Goal: Task Accomplishment & Management: Use online tool/utility

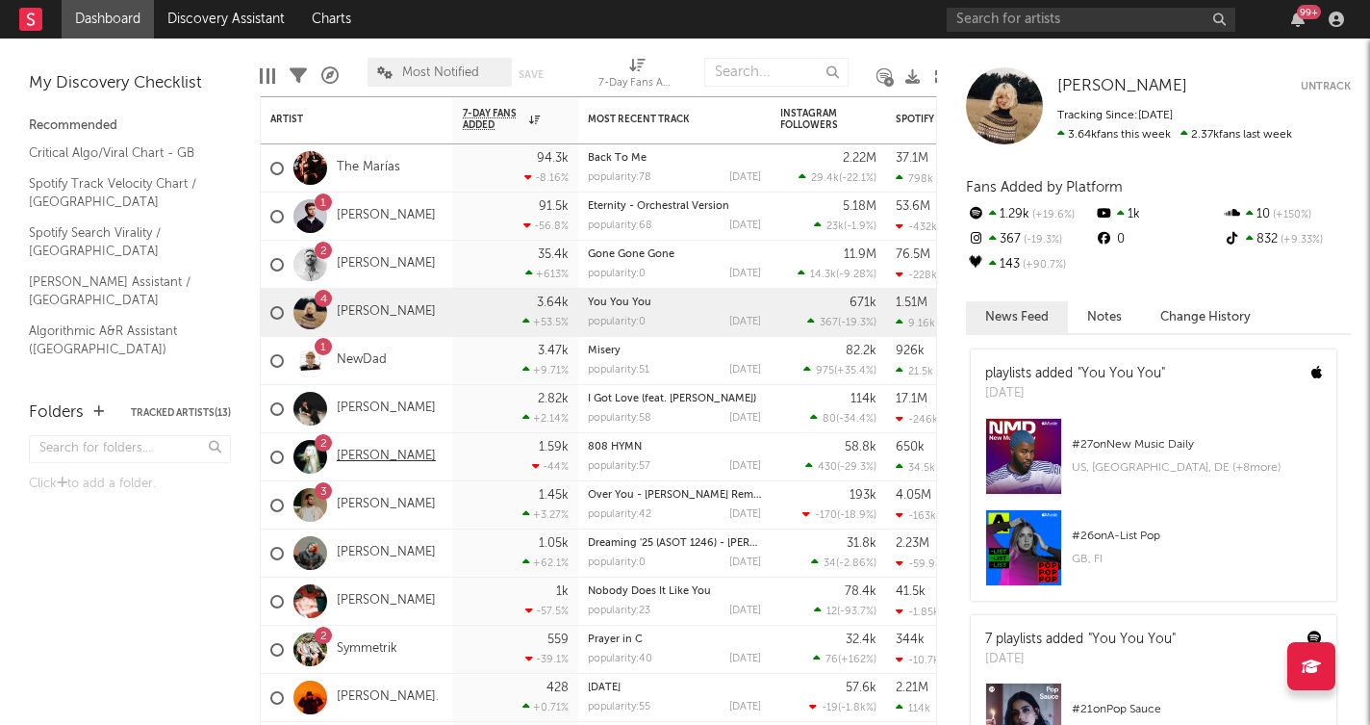
click at [379, 453] on link "[PERSON_NAME]" at bounding box center [386, 456] width 99 height 16
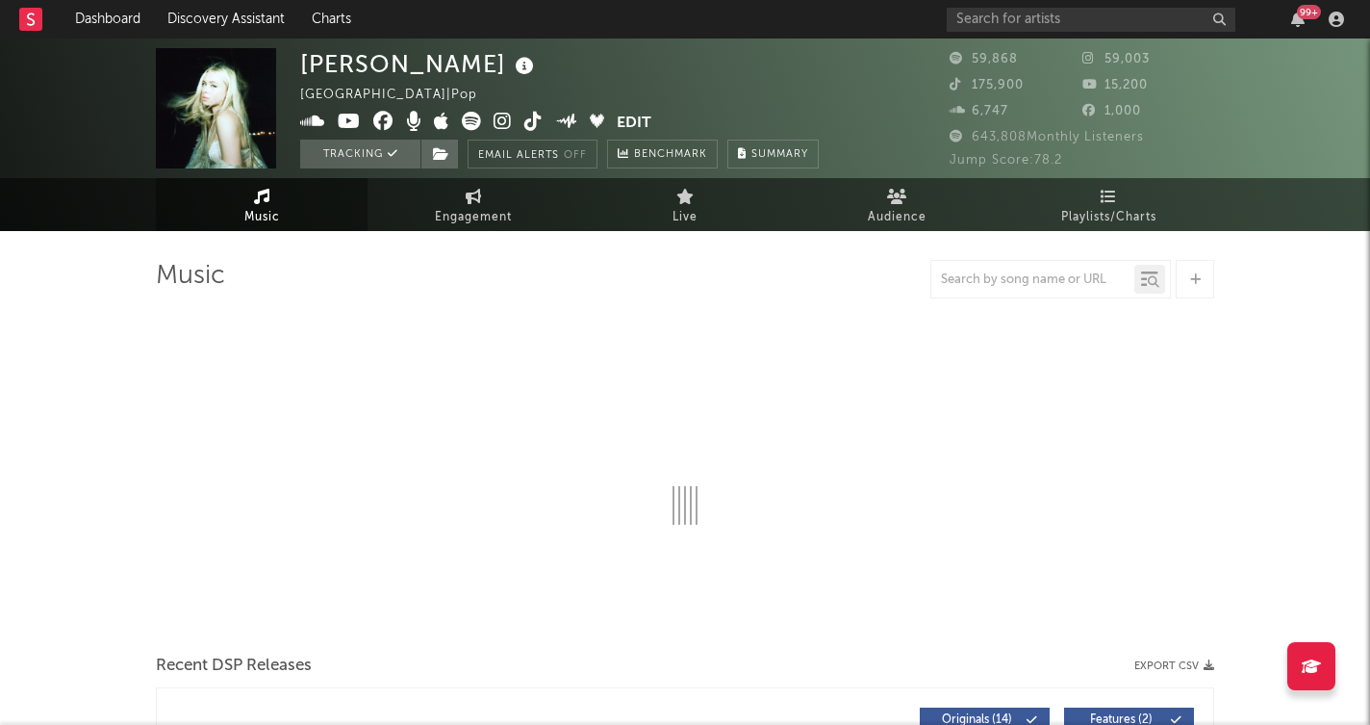
select select "6m"
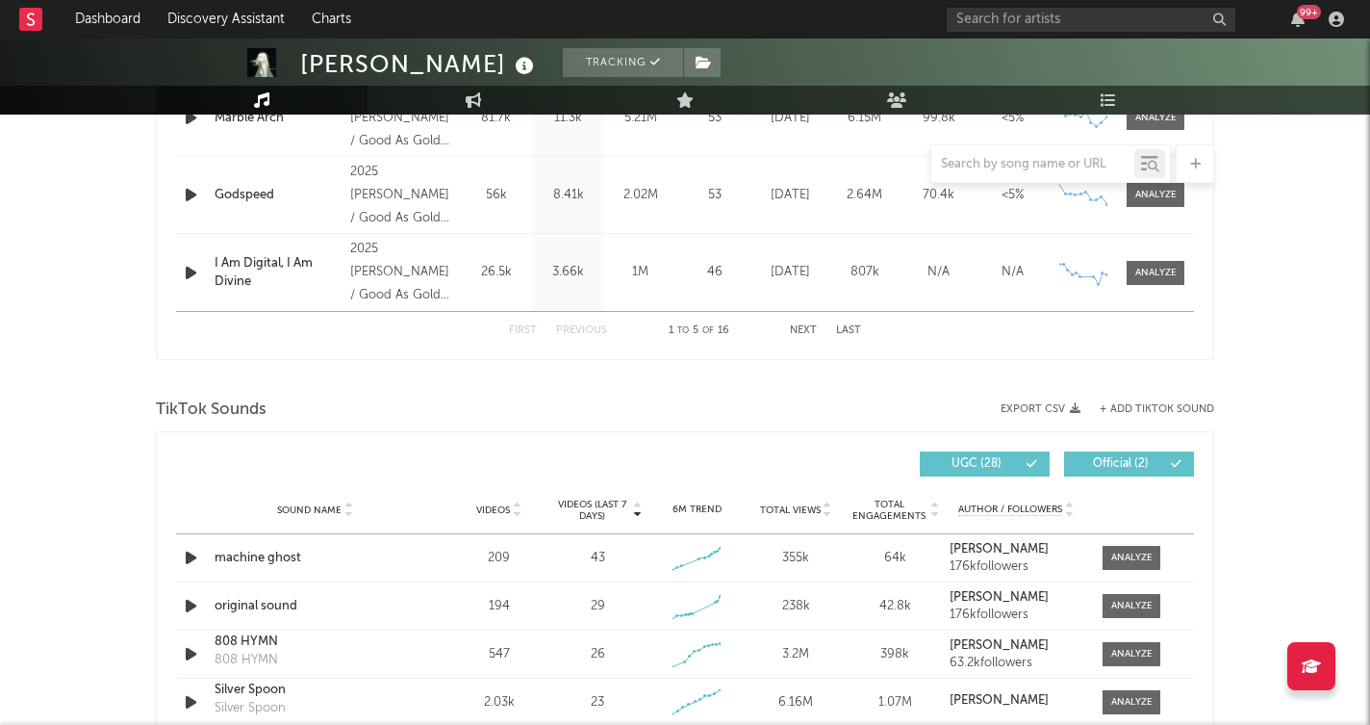
scroll to position [1069, 0]
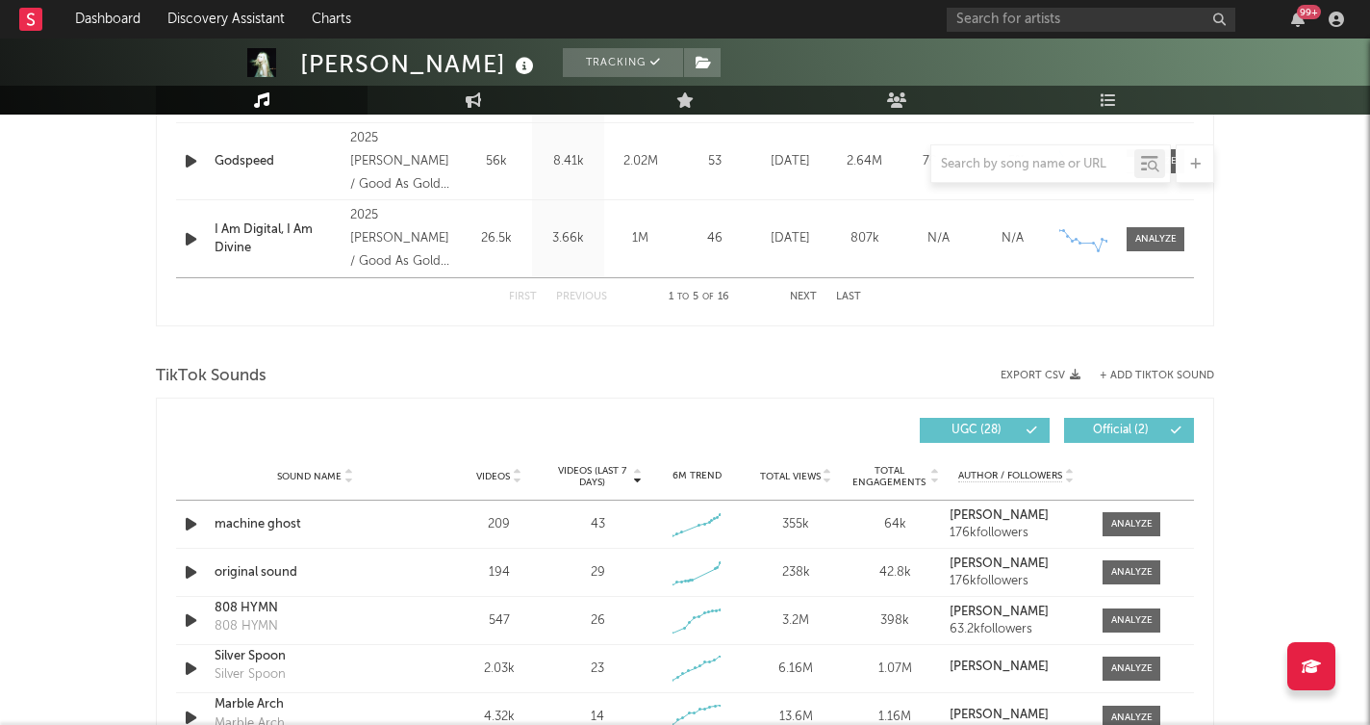
drag, startPoint x: 1131, startPoint y: 367, endPoint x: 915, endPoint y: 436, distance: 226.4
click at [1131, 367] on div "TikTok Sounds" at bounding box center [685, 376] width 1059 height 33
click at [1134, 371] on button "+ Add TikTok Sound" at bounding box center [1157, 375] width 115 height 11
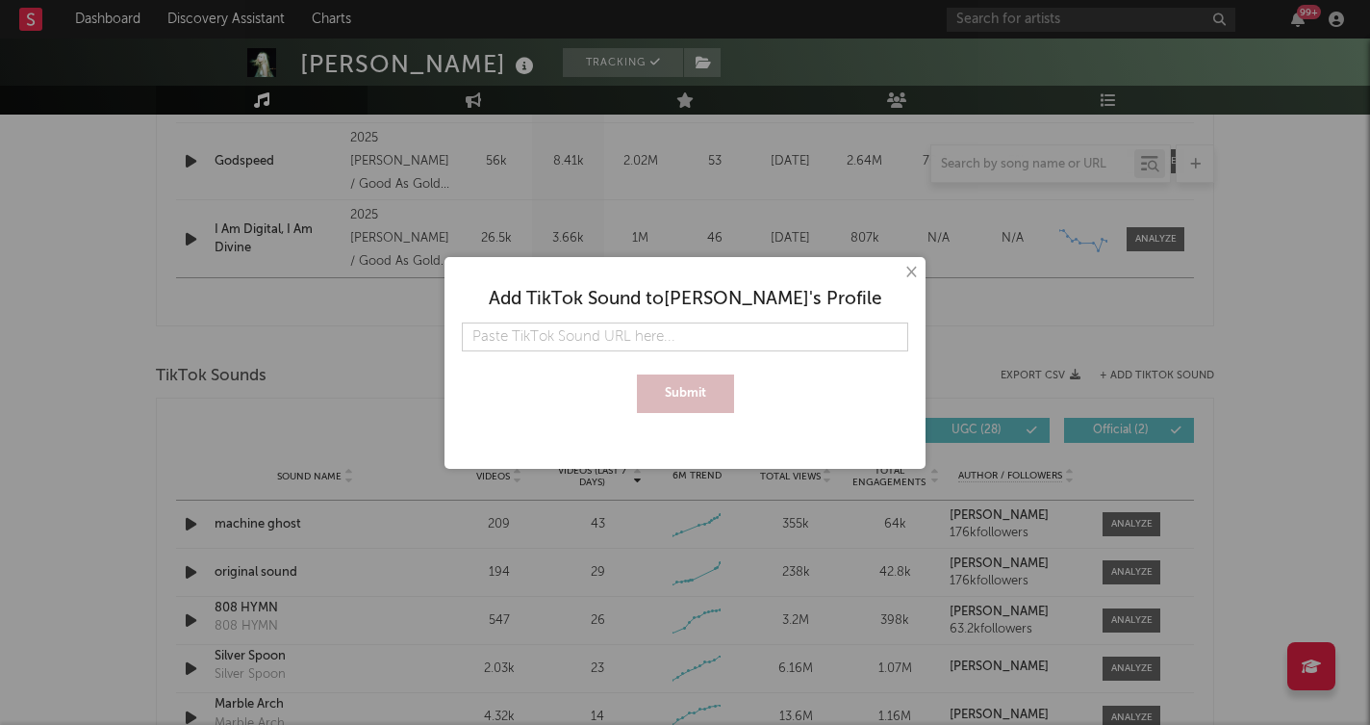
click at [811, 341] on input "text" at bounding box center [685, 336] width 447 height 29
type input "[URL][DOMAIN_NAME]"
click at [709, 391] on button "Submit" at bounding box center [685, 393] width 97 height 38
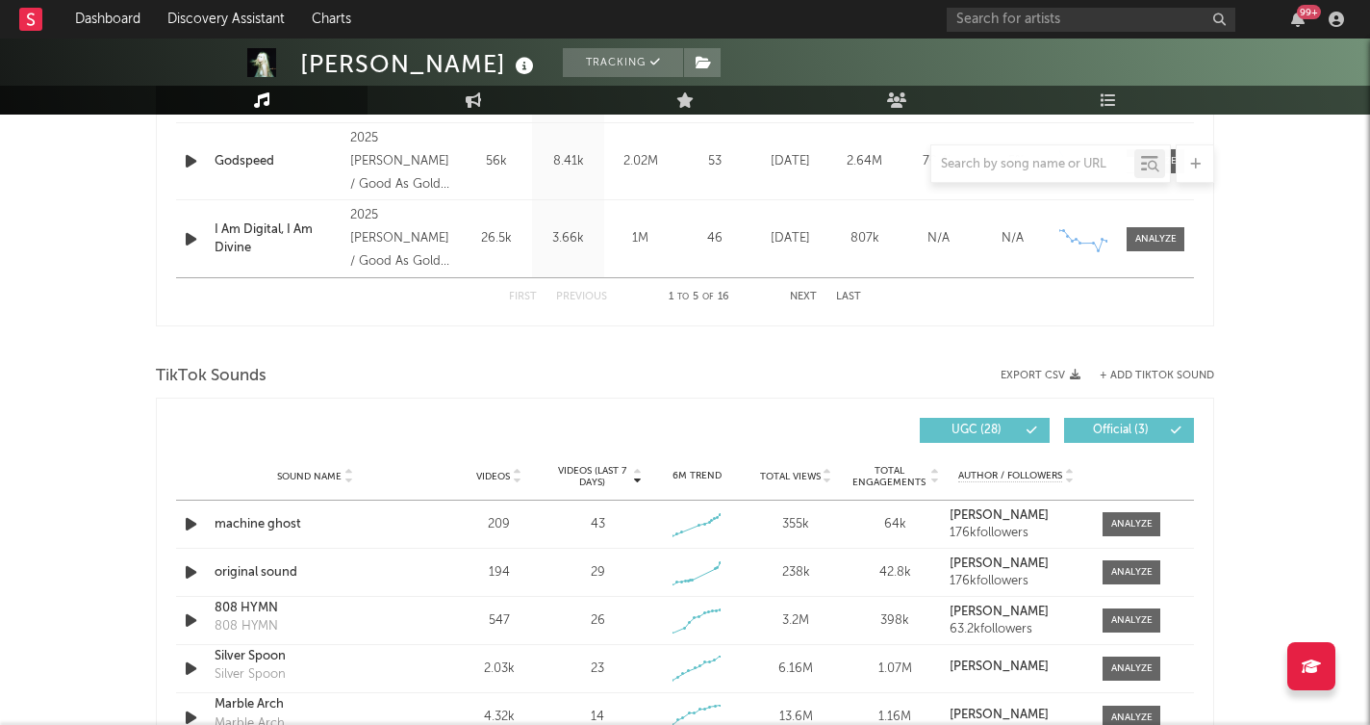
scroll to position [1150, 0]
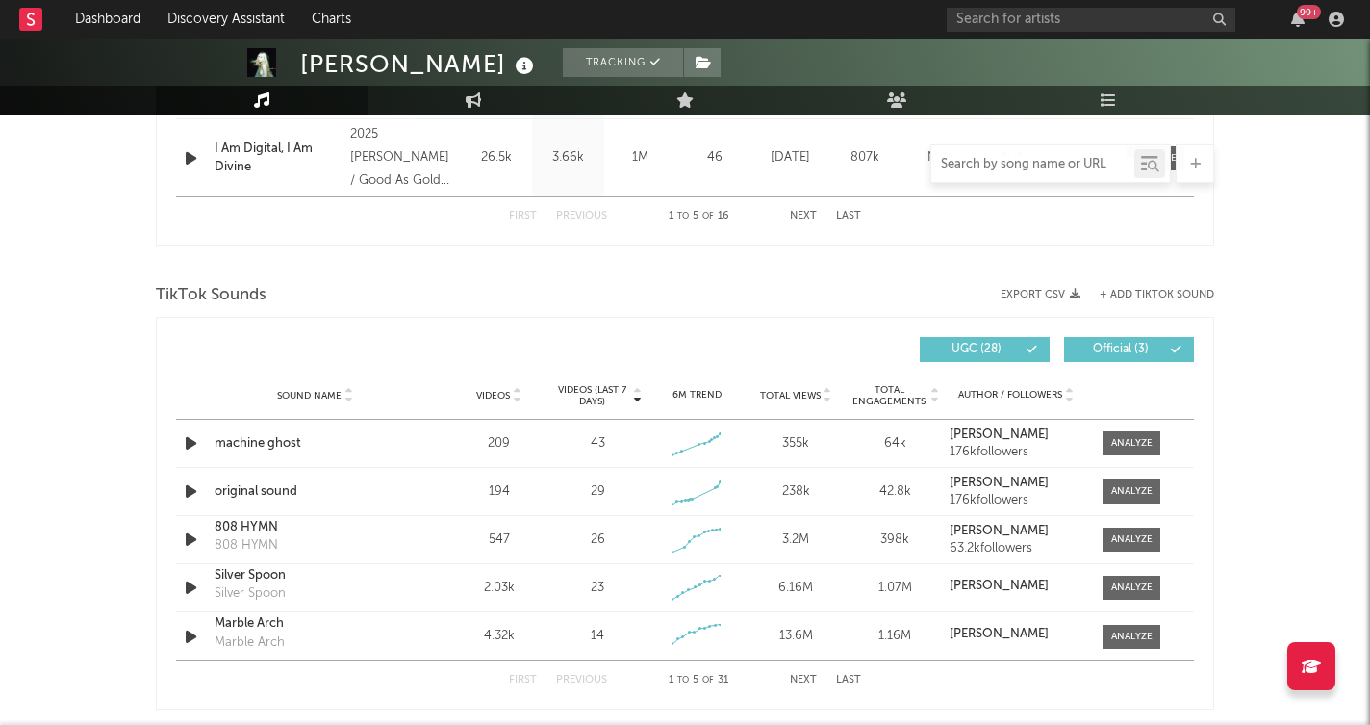
click at [1041, 161] on input "text" at bounding box center [1033, 164] width 203 height 15
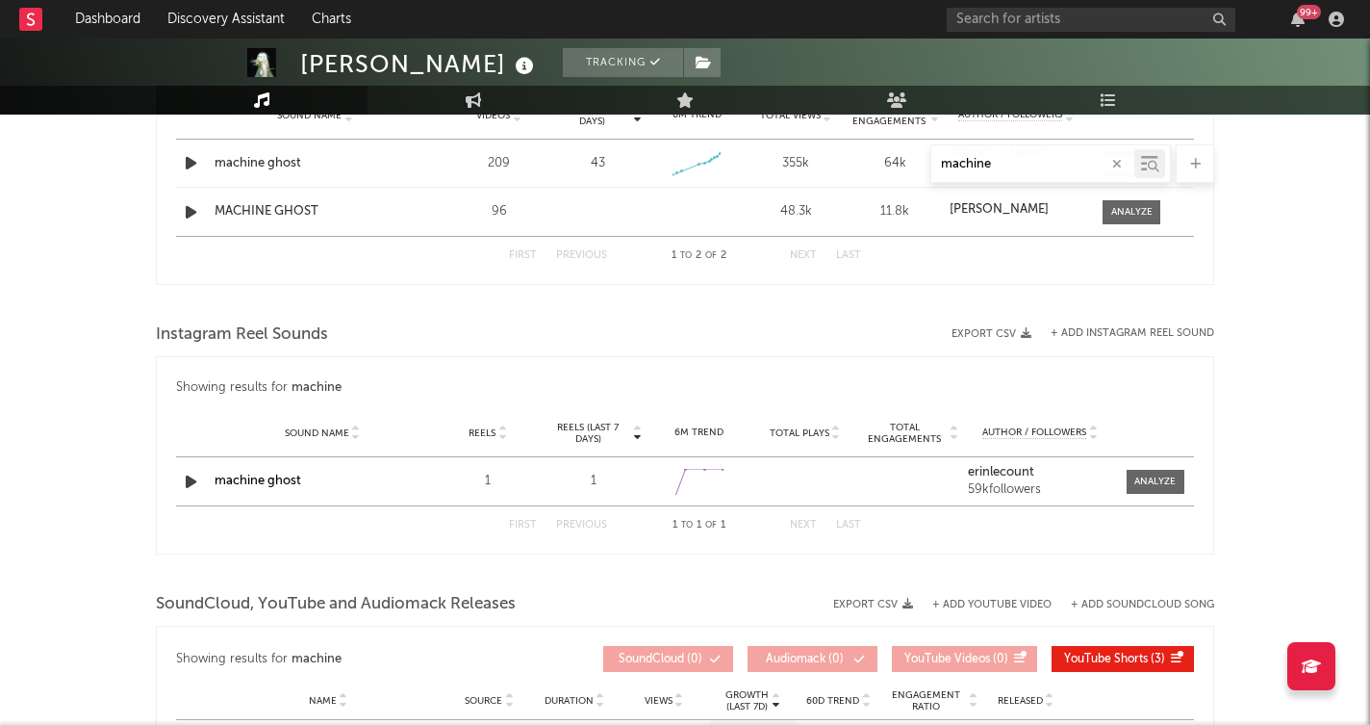
scroll to position [1109, 0]
type input "machine"
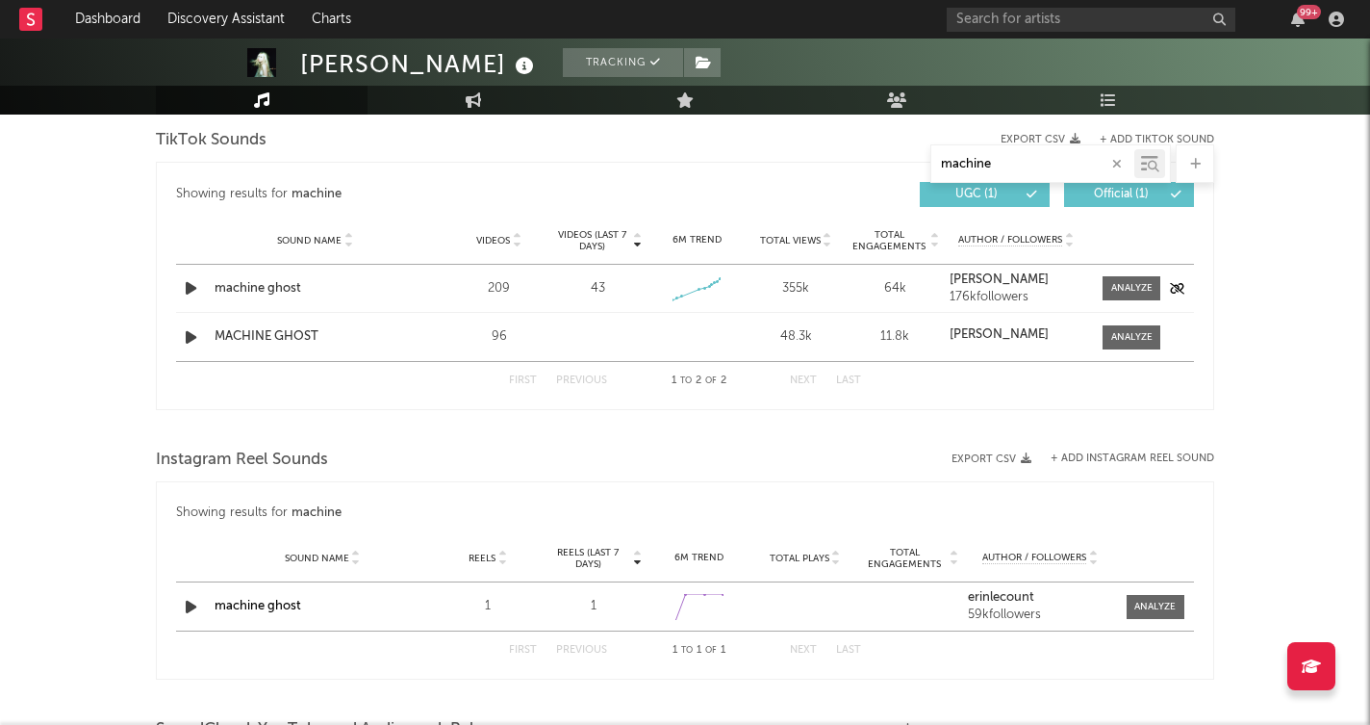
scroll to position [974, 0]
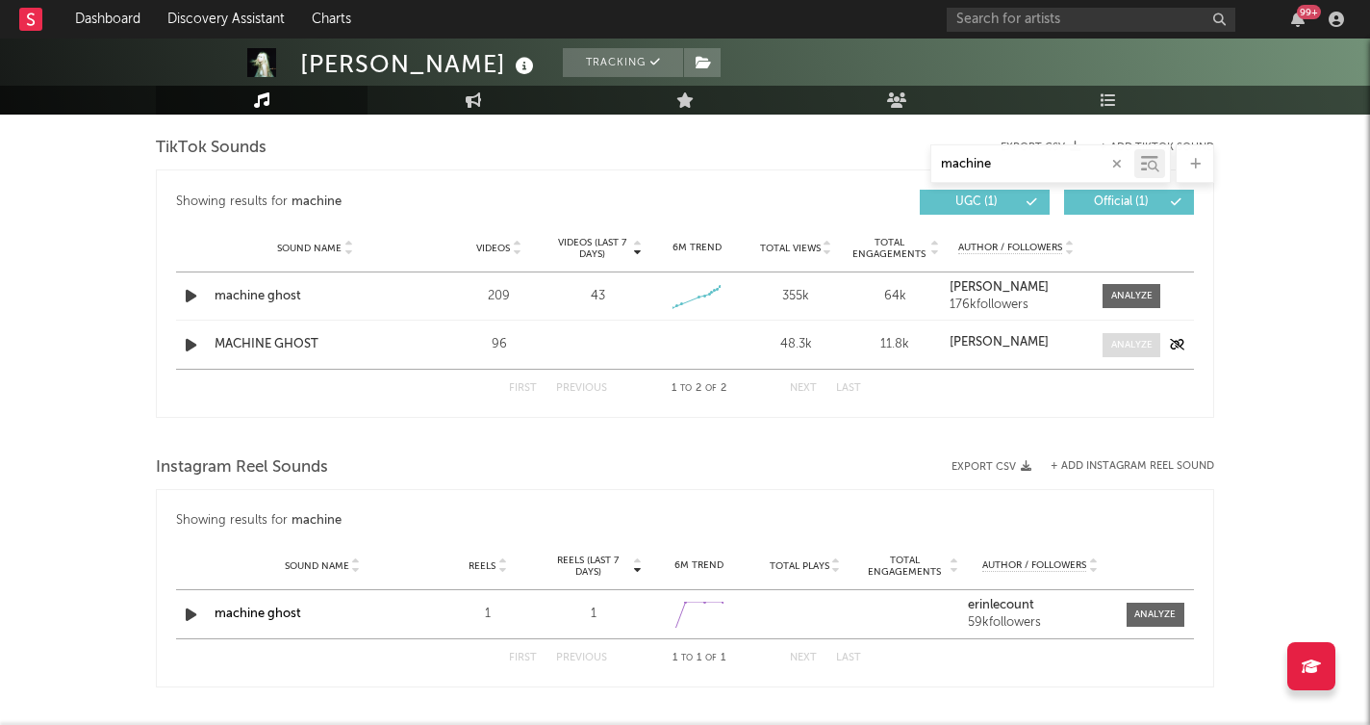
click at [1122, 340] on div at bounding box center [1131, 345] width 41 height 14
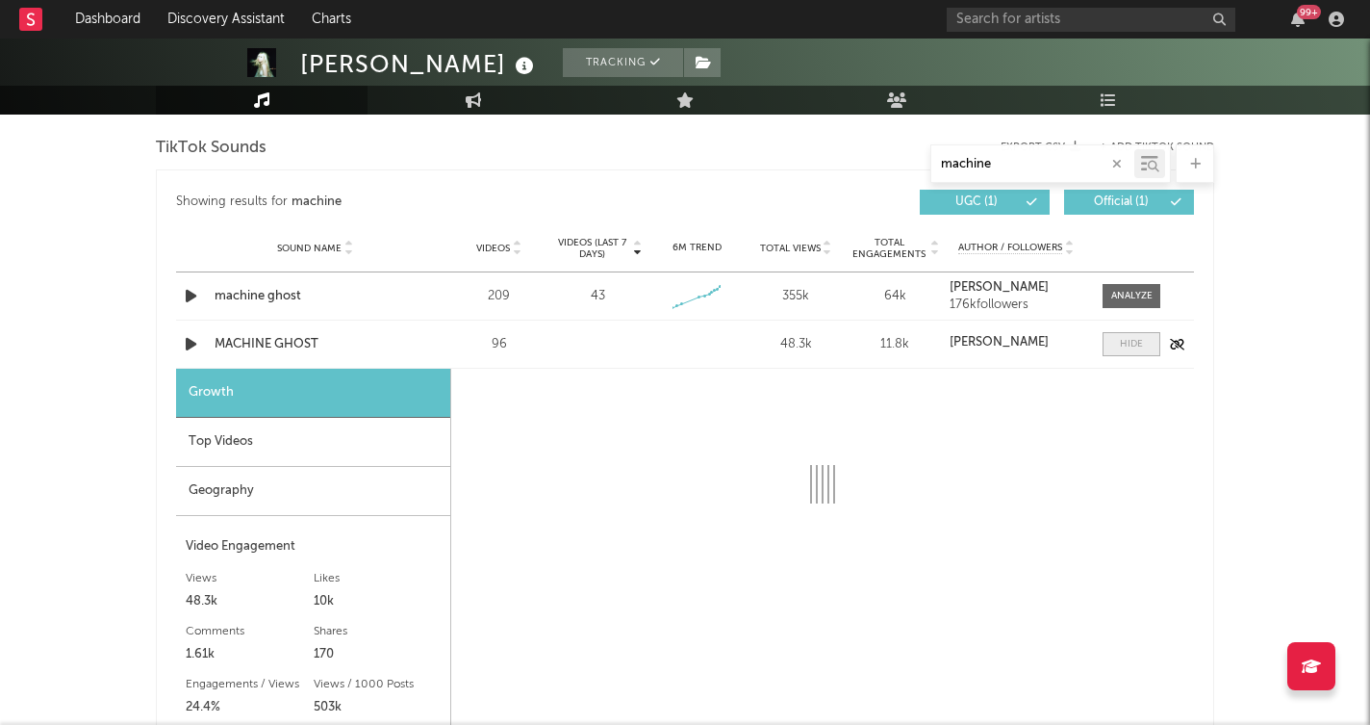
select select "1w"
